Goal: Find contact information: Obtain details needed to contact an individual or organization

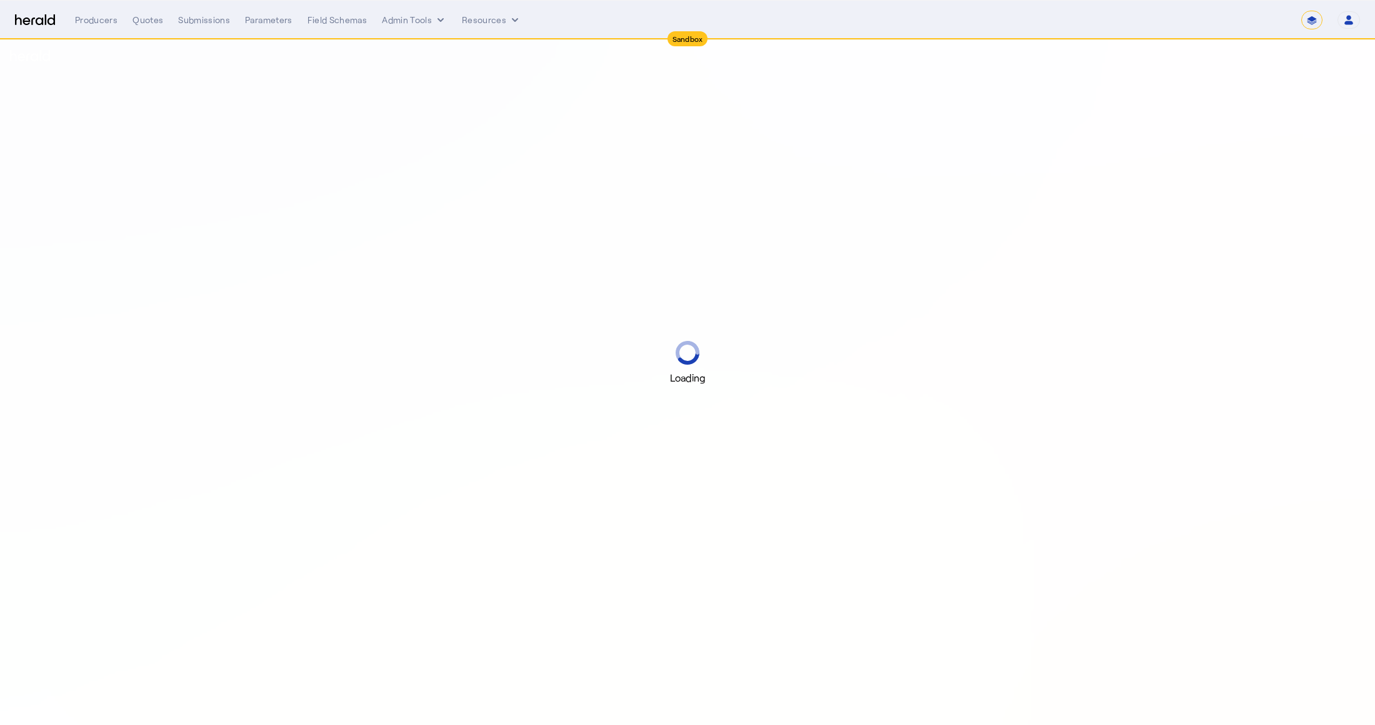
select select "*******"
select select "pfm_2v8p_herald_api"
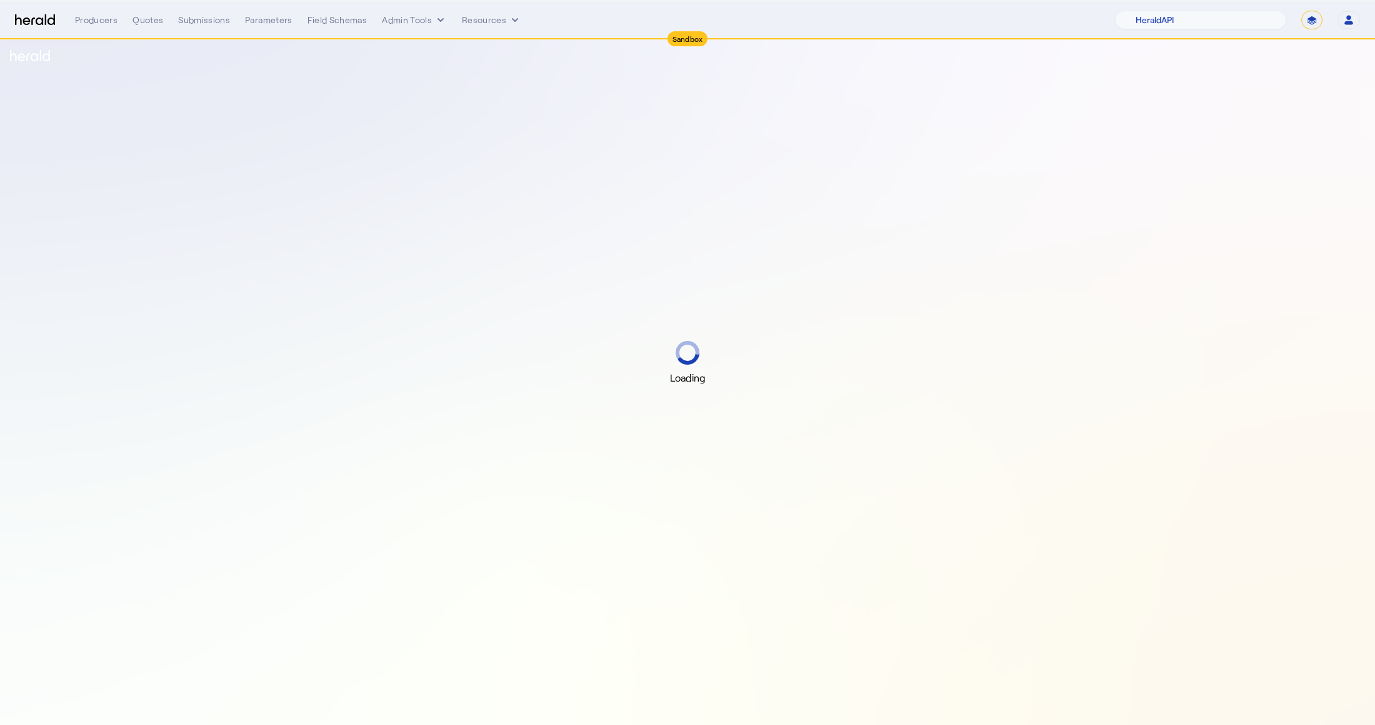
click at [1304, 15] on select "**********" at bounding box center [1311, 20] width 21 height 19
select select "**********"
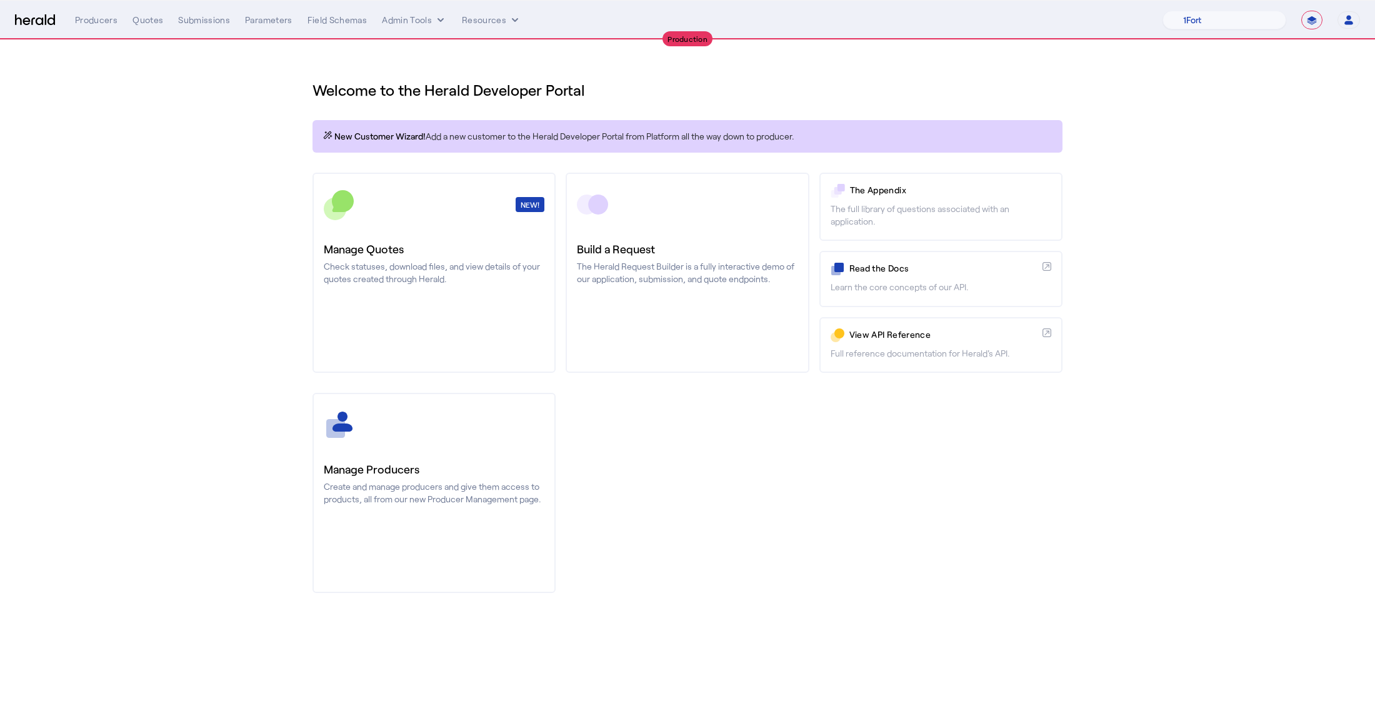
click at [1207, 7] on nav "**********" at bounding box center [687, 20] width 1375 height 39
click at [1208, 18] on select "1Fort Affinity Risk [PERSON_NAME] [PERSON_NAME] CRC Campus Coverage Citadel Fif…" at bounding box center [1225, 20] width 124 height 19
select select "pfm_z9k1_growthmill"
click at [216, 21] on div "You are now impersonating the Growthmill platform." at bounding box center [687, 362] width 1375 height 725
click at [95, 16] on div "Producers" at bounding box center [96, 20] width 43 height 13
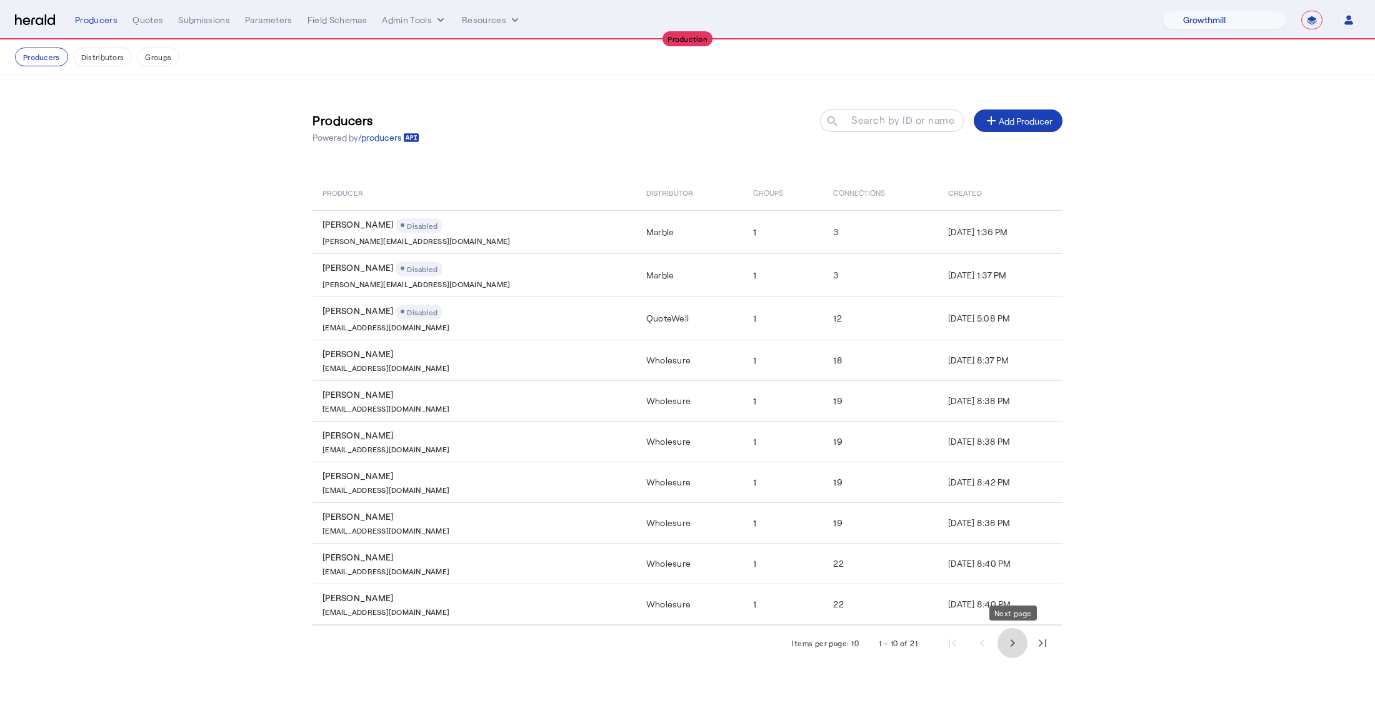
click at [1017, 637] on span "Next page" at bounding box center [1013, 643] width 30 height 30
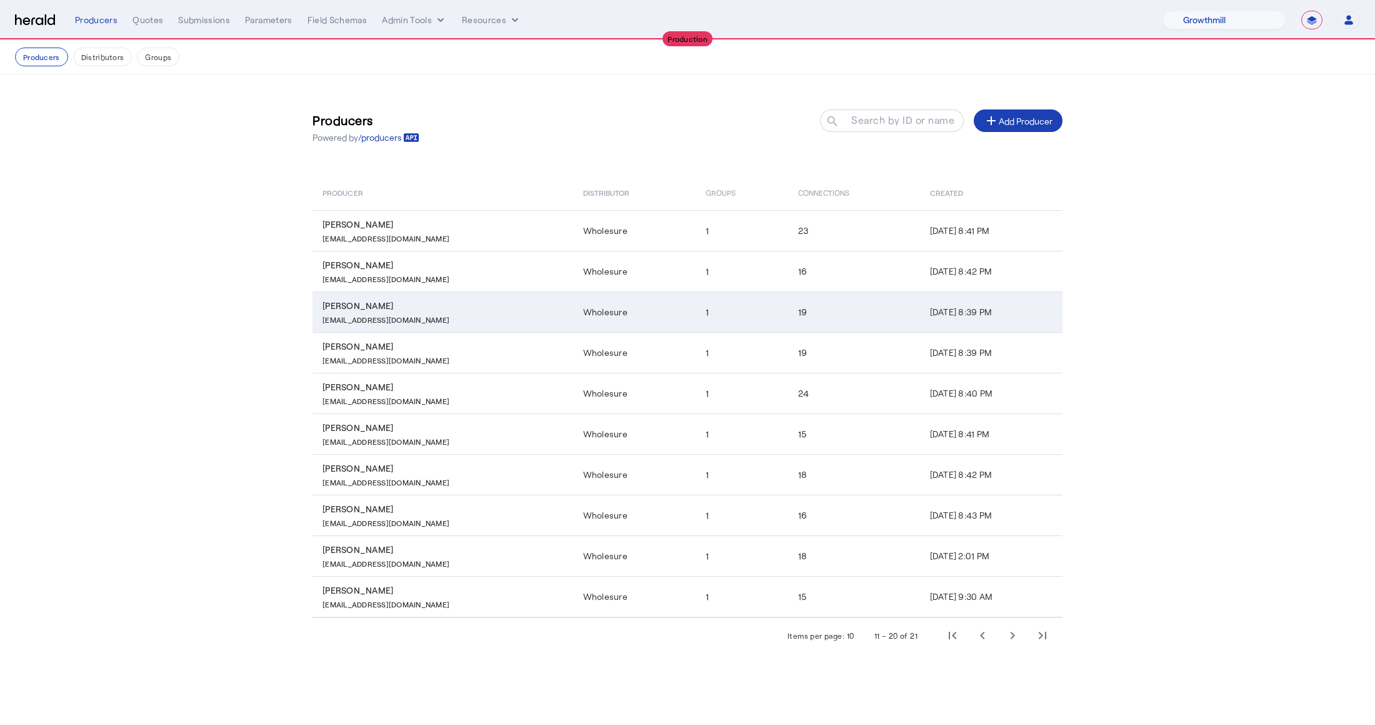
click at [453, 301] on div "[PERSON_NAME]" at bounding box center [446, 305] width 246 height 13
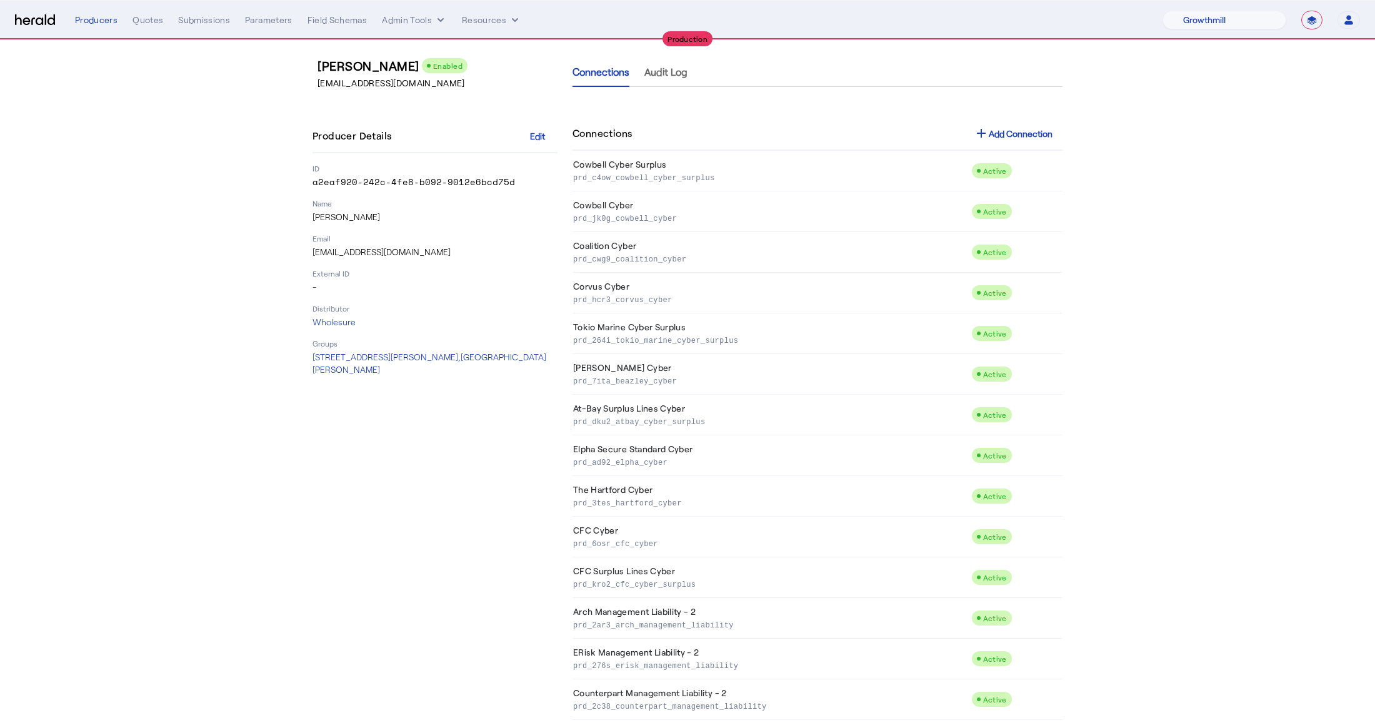
scroll to position [43, 0]
drag, startPoint x: 419, startPoint y: 249, endPoint x: 303, endPoint y: 249, distance: 116.3
click at [303, 249] on div "[PERSON_NAME] Enabled [EMAIL_ADDRESS][DOMAIN_NAME] Producer Details Edit ID a2e…" at bounding box center [688, 489] width 800 height 916
copy p "[EMAIL_ADDRESS][DOMAIN_NAME]"
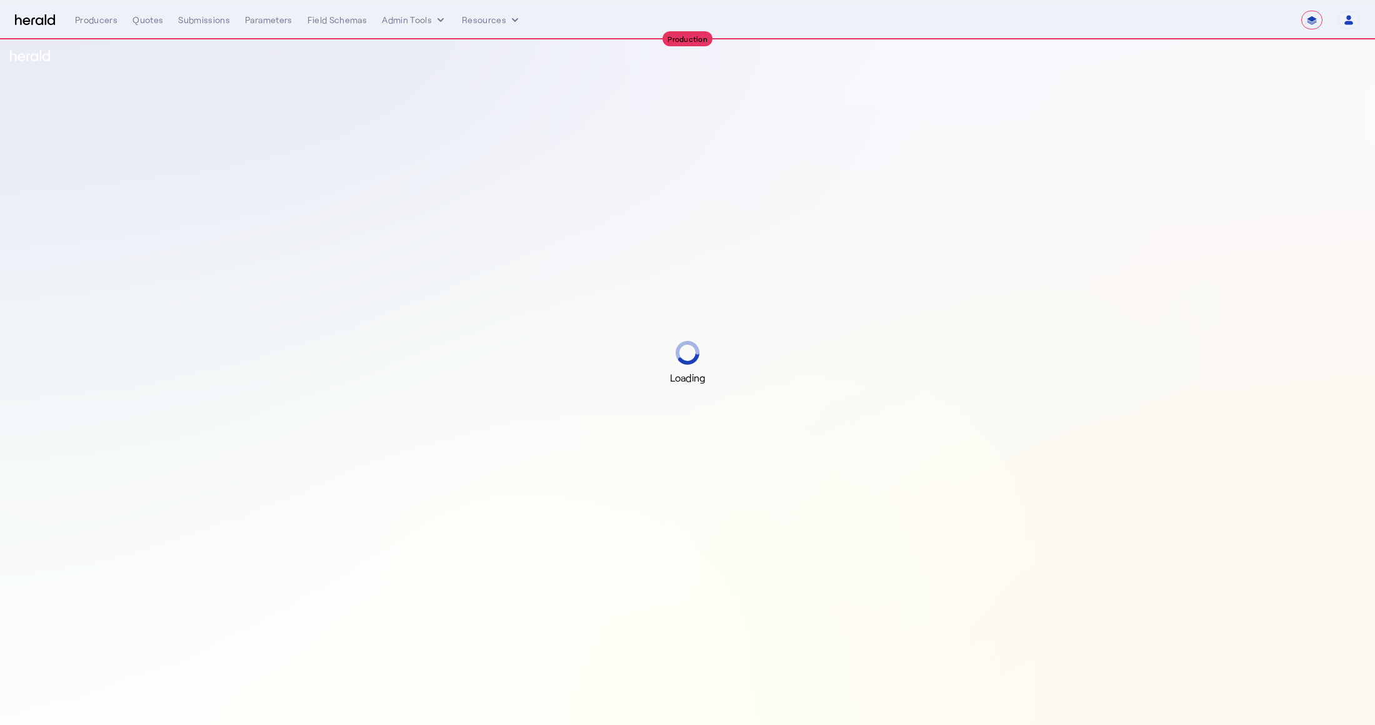
select select "**********"
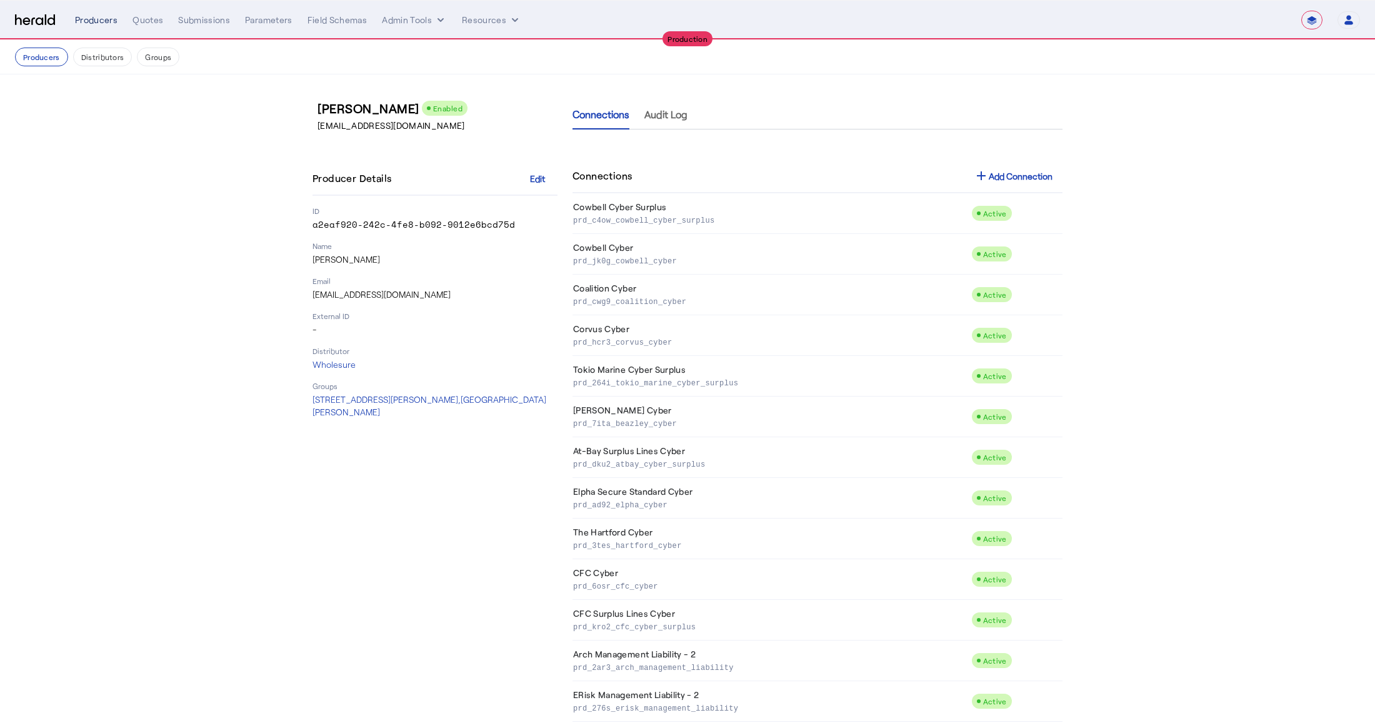
click at [111, 16] on div "Producers" at bounding box center [96, 20] width 43 height 13
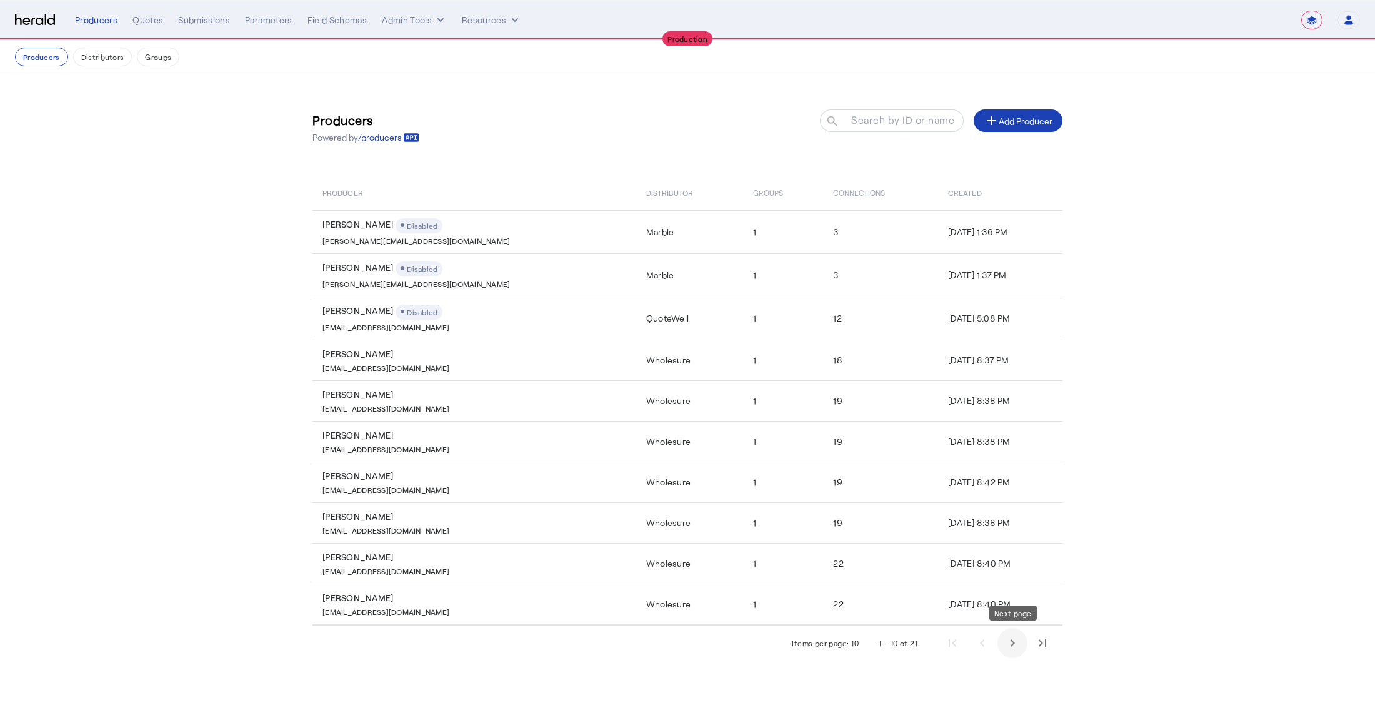
click at [1017, 642] on span "Next page" at bounding box center [1013, 643] width 30 height 30
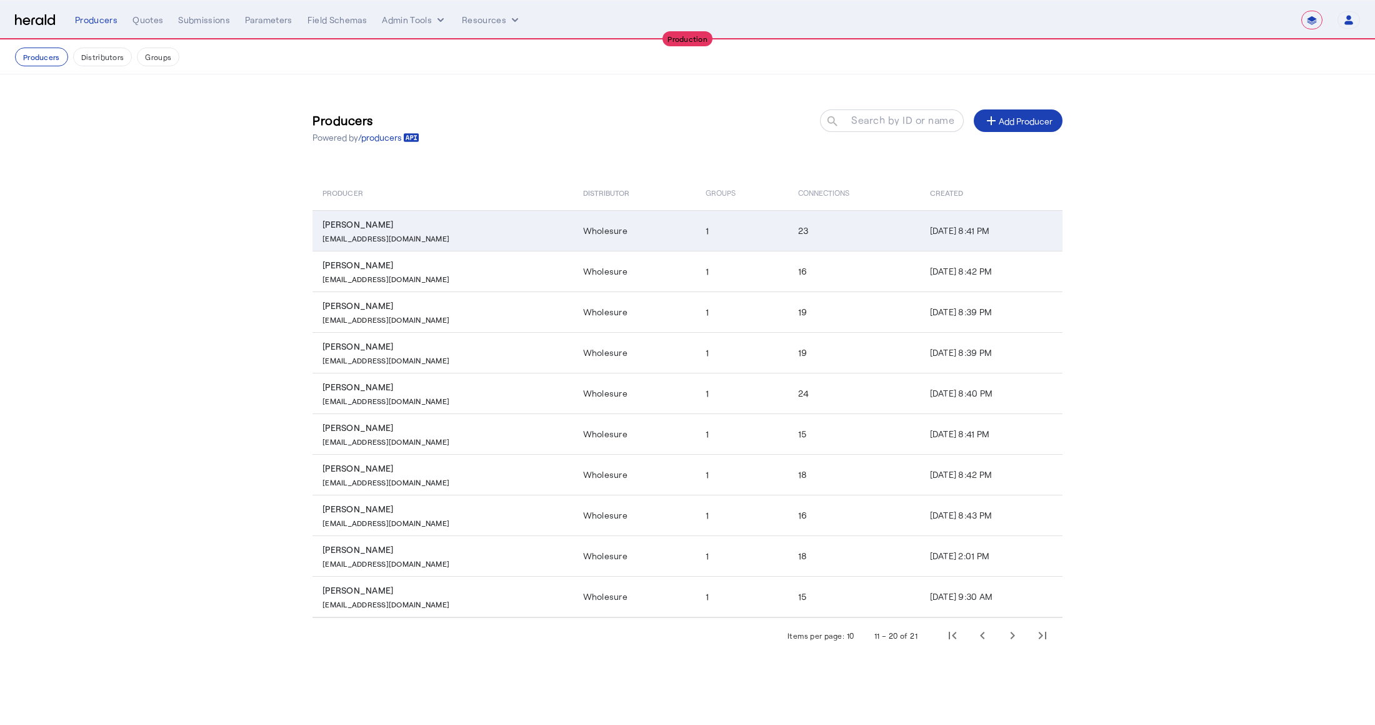
click at [419, 231] on p "[EMAIL_ADDRESS][DOMAIN_NAME]" at bounding box center [386, 237] width 127 height 13
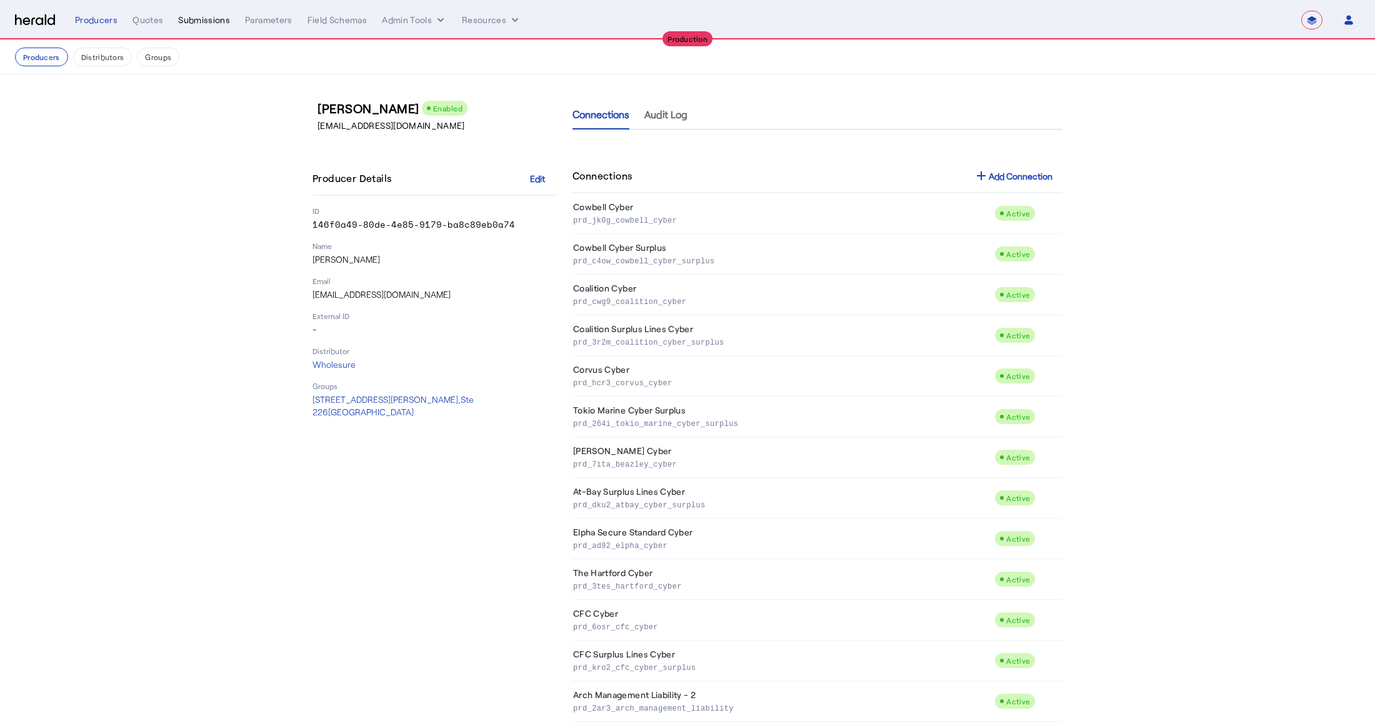
click at [218, 16] on div "Submissions" at bounding box center [204, 20] width 52 height 13
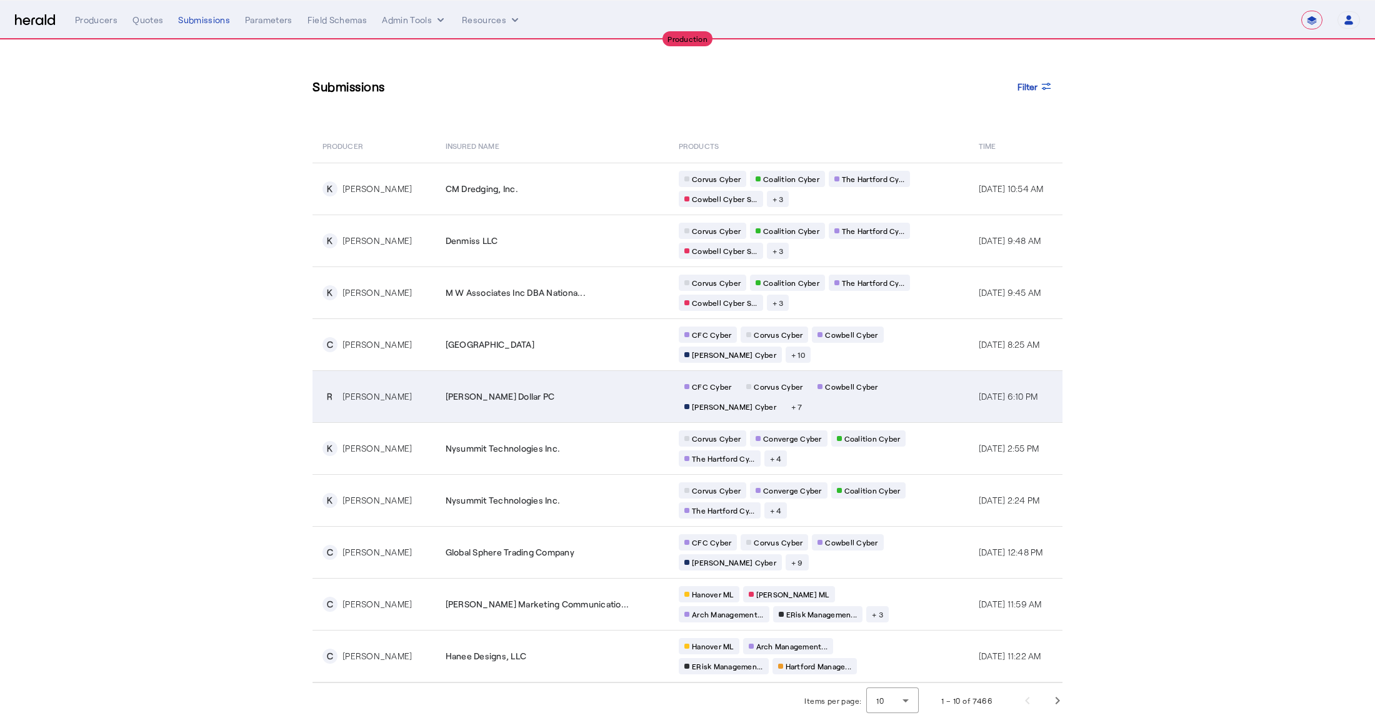
click at [390, 398] on div "R [PERSON_NAME]" at bounding box center [377, 396] width 108 height 15
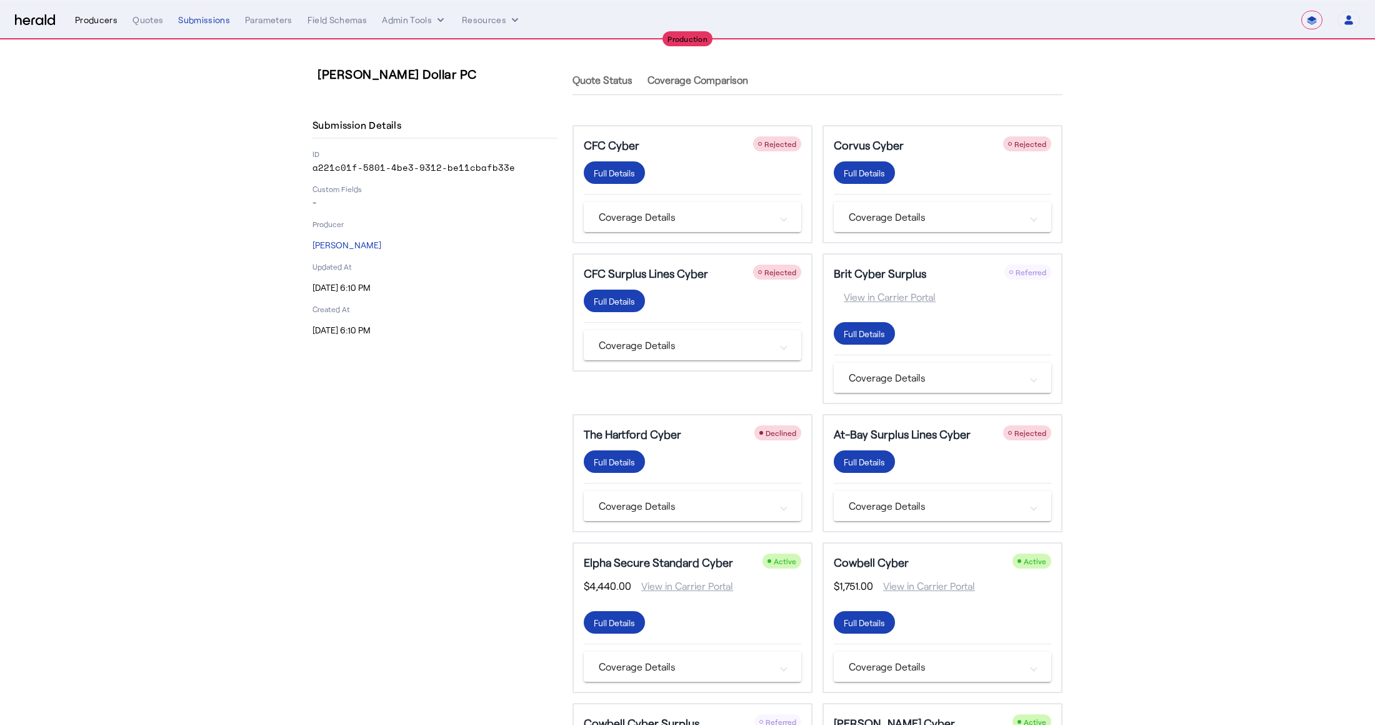
click at [93, 14] on div "Producers" at bounding box center [96, 20] width 43 height 13
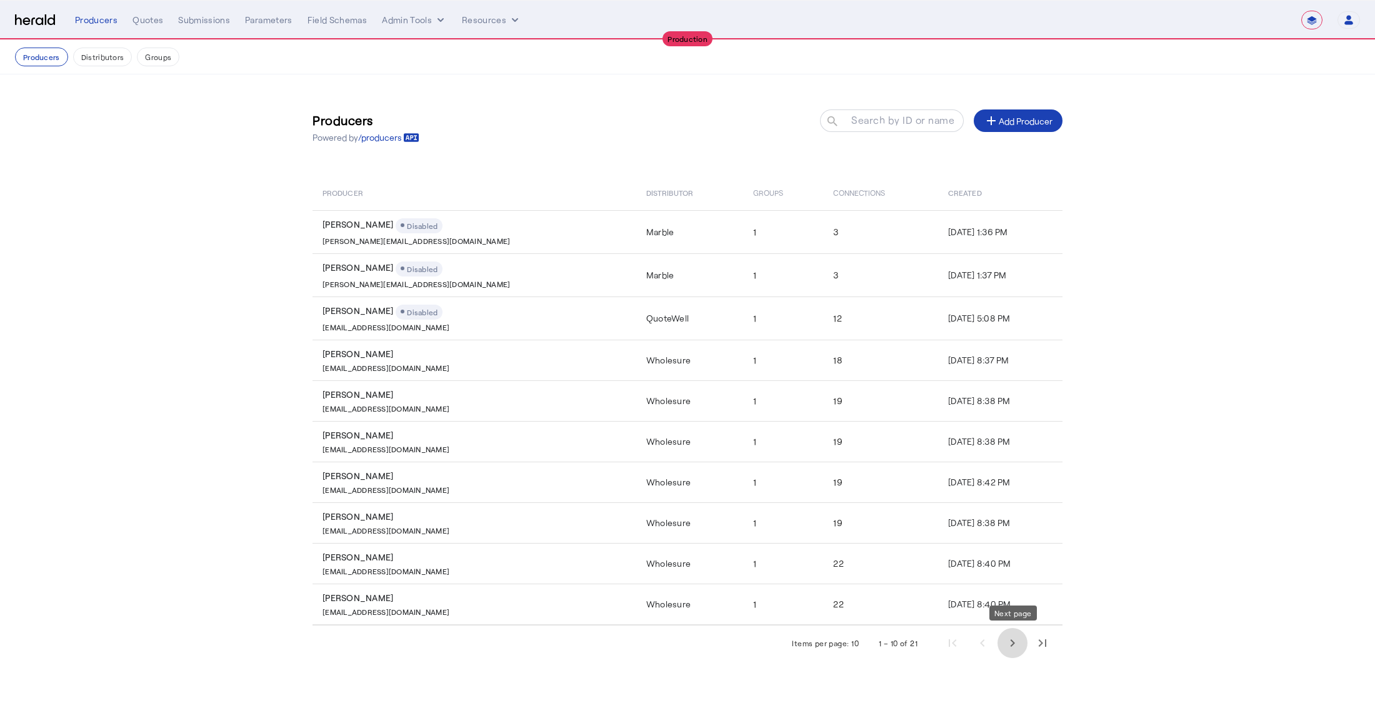
click at [1014, 644] on span "Next page" at bounding box center [1013, 643] width 30 height 30
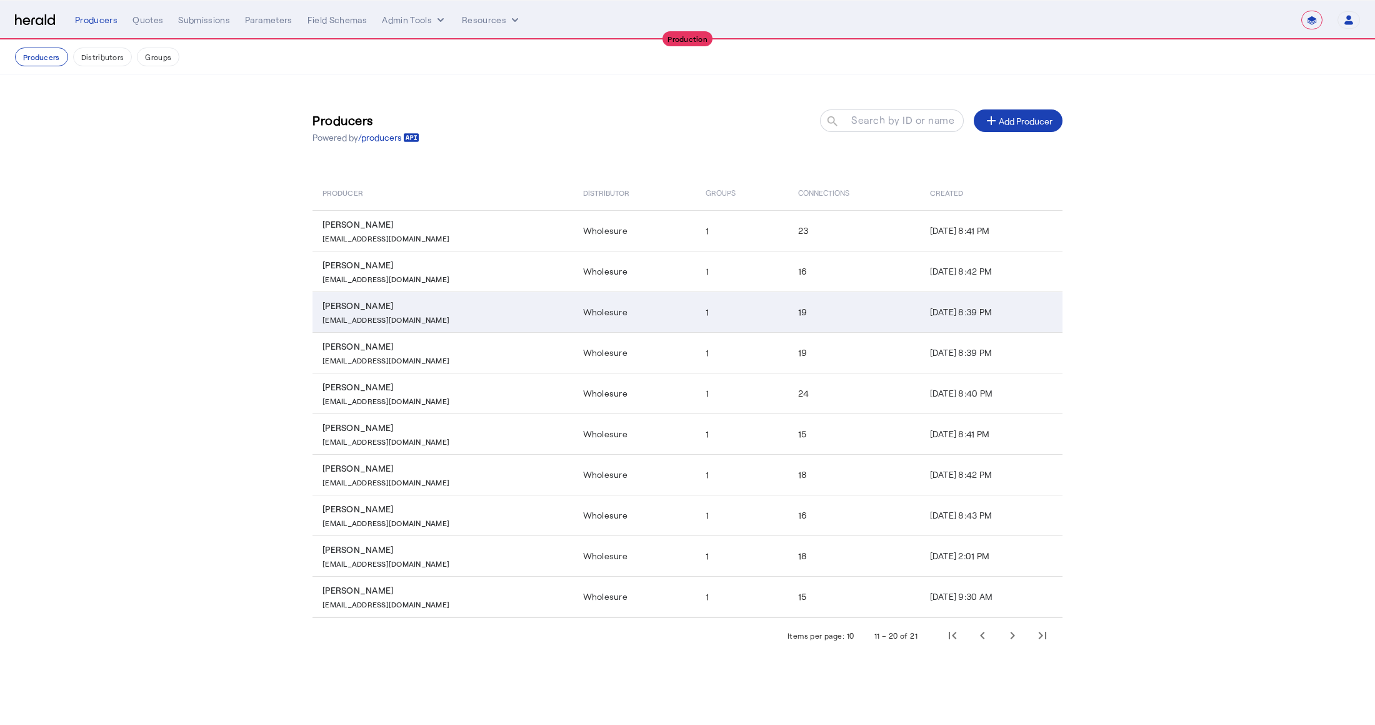
click at [408, 314] on p "[EMAIL_ADDRESS][DOMAIN_NAME]" at bounding box center [386, 318] width 127 height 13
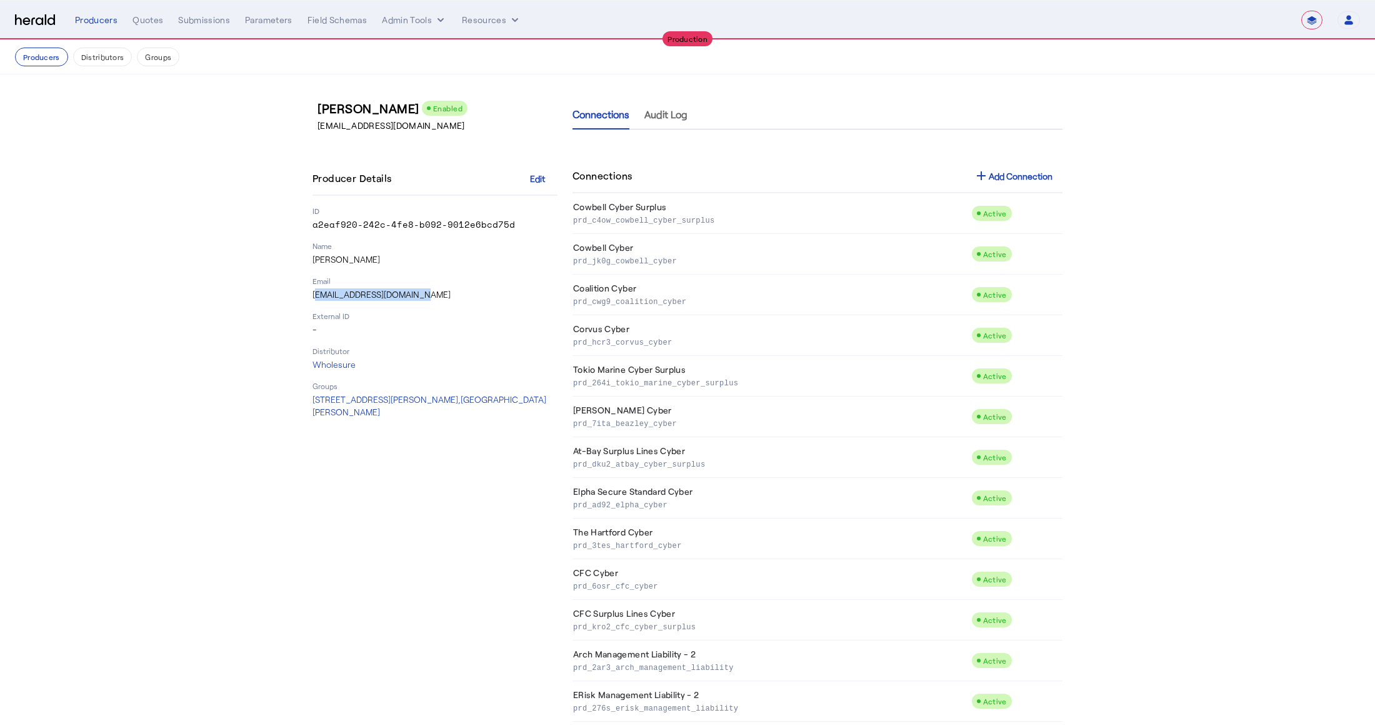
drag, startPoint x: 418, startPoint y: 296, endPoint x: 309, endPoint y: 299, distance: 108.2
click at [309, 299] on div "[PERSON_NAME] Enabled [EMAIL_ADDRESS][DOMAIN_NAME] Producer Details Edit ID a2e…" at bounding box center [688, 532] width 800 height 916
copy p "[EMAIL_ADDRESS][DOMAIN_NAME]"
